Goal: Find specific page/section: Find specific page/section

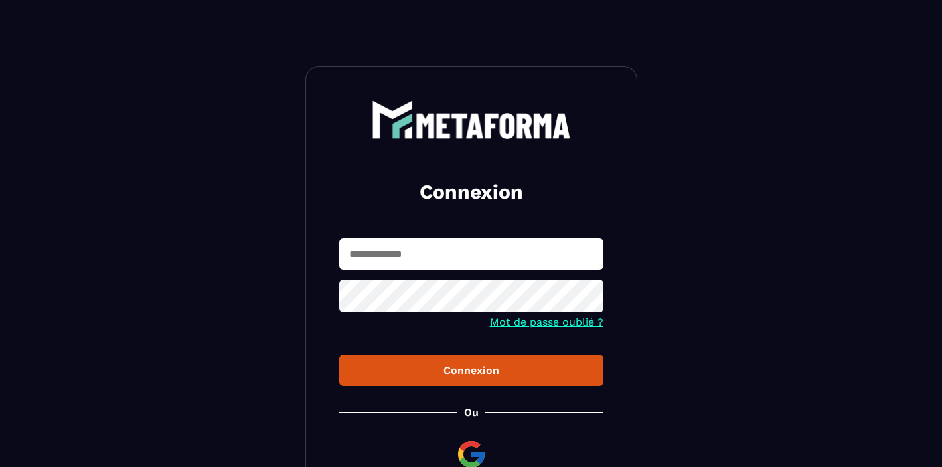
click at [385, 262] on input "text" at bounding box center [471, 253] width 264 height 31
type input "**********"
click at [339, 355] on button "Connexion" at bounding box center [471, 370] width 264 height 31
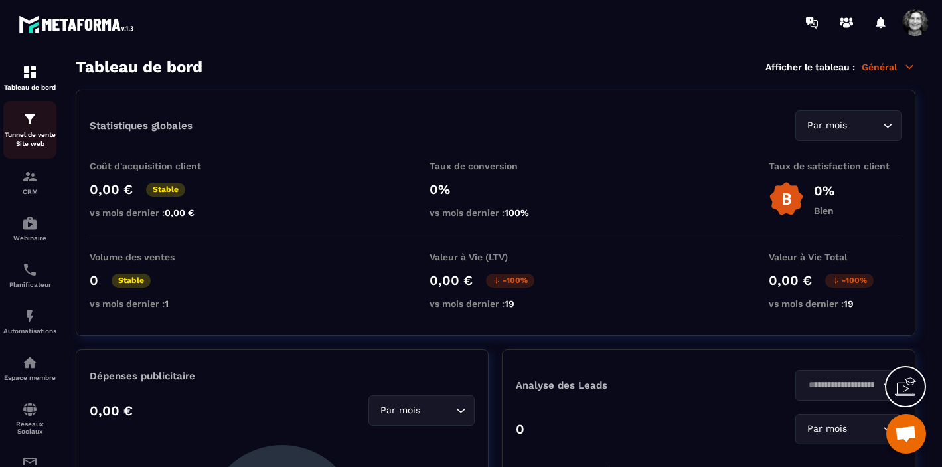
click at [34, 125] on img at bounding box center [30, 119] width 16 height 16
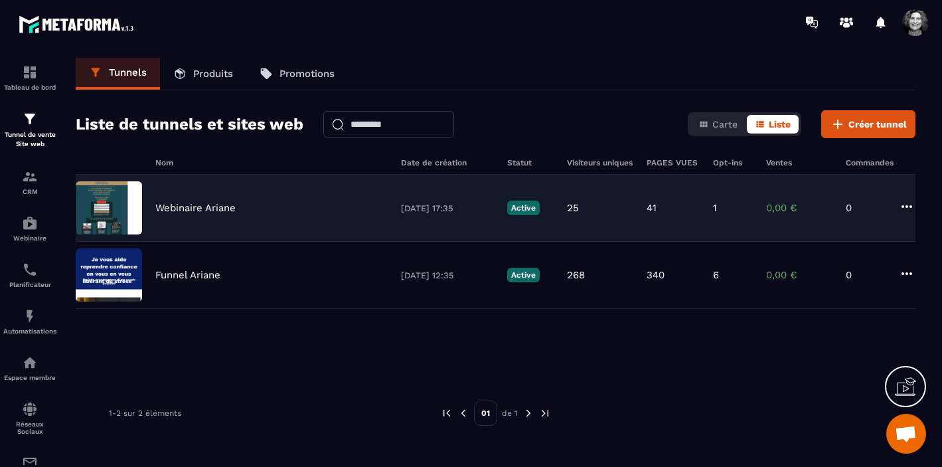
click at [215, 205] on p "Webinaire Ariane" at bounding box center [195, 208] width 80 height 12
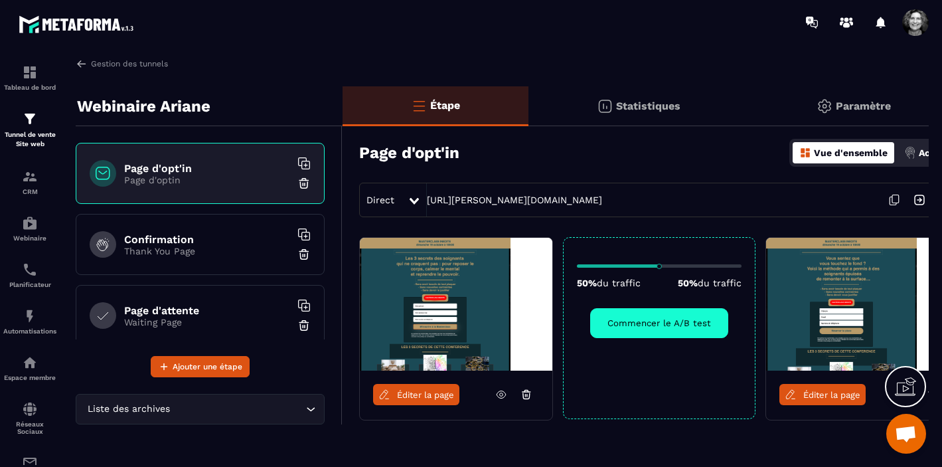
click at [426, 400] on link "Éditer la page" at bounding box center [416, 394] width 86 height 21
